Goal: Task Accomplishment & Management: Manage account settings

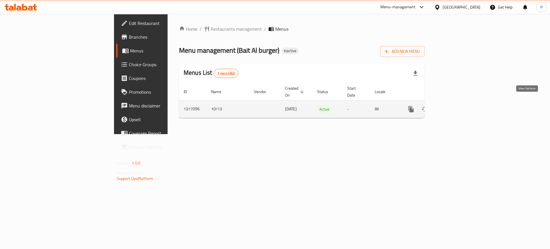
click at [456, 106] on icon "enhanced table" at bounding box center [452, 109] width 7 height 7
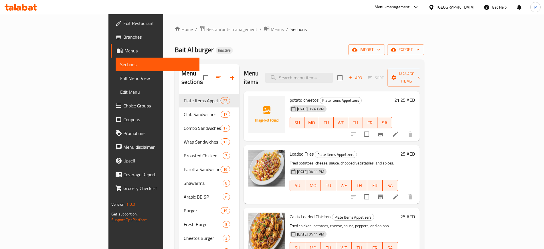
click at [424, 40] on div "Home / Restaurants management / Menus / Sections Bait Al burger Inactive import…" at bounding box center [300, 248] width 250 height 446
click at [381, 52] on span "import" at bounding box center [366, 49] width 27 height 7
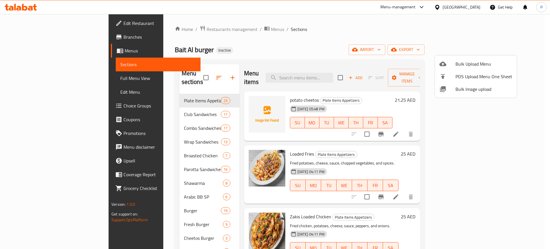
click at [453, 90] on div at bounding box center [447, 89] width 16 height 7
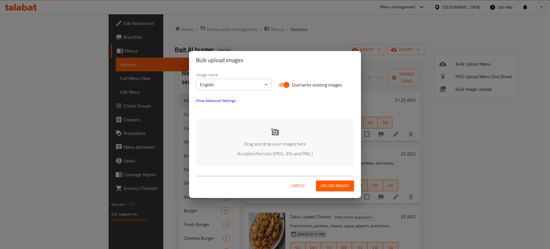
click at [311, 125] on div "Drag and drop your images here Accepted formats (JPEG, JPG and PNG )" at bounding box center [275, 142] width 158 height 47
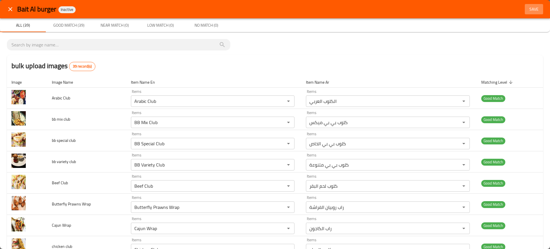
click at [527, 13] on button "Save" at bounding box center [534, 9] width 18 height 11
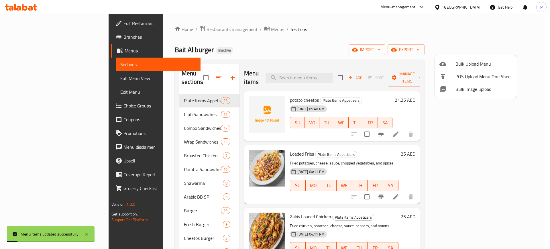
click at [525, 50] on div at bounding box center [275, 124] width 550 height 249
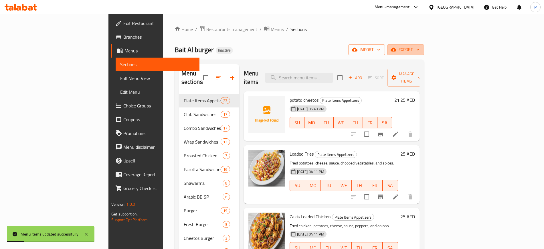
click at [421, 50] on icon "button" at bounding box center [418, 50] width 6 height 6
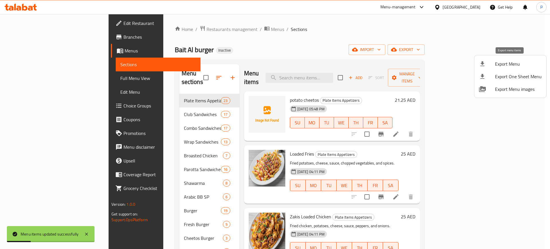
click at [511, 59] on li "Export Menu" at bounding box center [510, 64] width 72 height 13
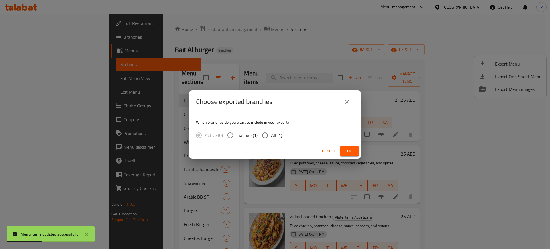
click at [275, 133] on span "All (1)" at bounding box center [276, 135] width 11 height 7
click at [271, 133] on input "All (1)" at bounding box center [265, 135] width 12 height 12
radio input "true"
click at [352, 148] on span "Ok" at bounding box center [349, 150] width 9 height 7
